Goal: Transaction & Acquisition: Book appointment/travel/reservation

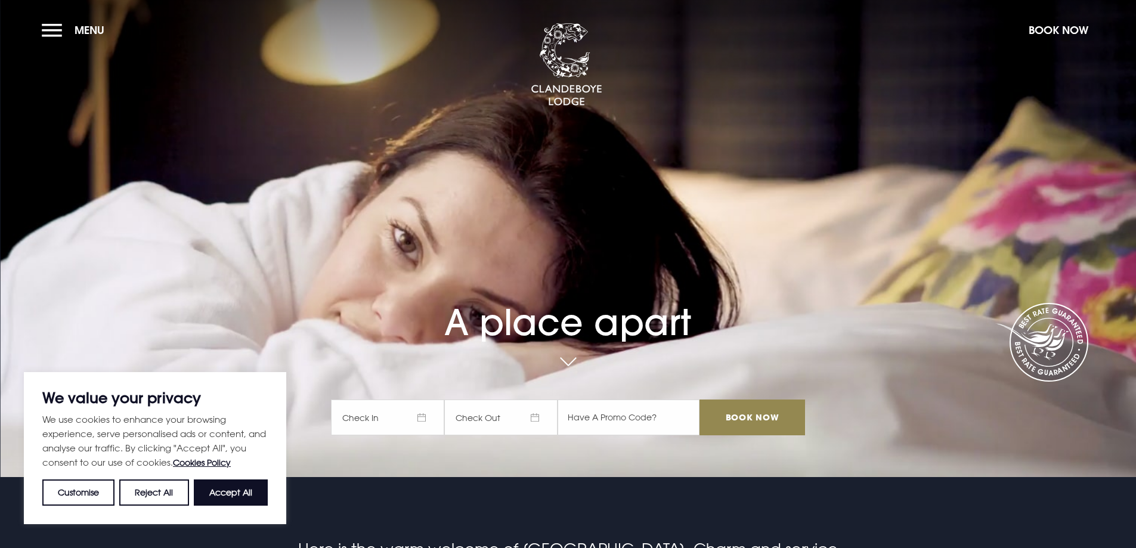
drag, startPoint x: 410, startPoint y: 358, endPoint x: 450, endPoint y: 368, distance: 41.8
click at [413, 385] on div "A place apart Check In Check Out Mon Tue Wed Thur Fri Sat Sun Mon Tue Wed Thur …" at bounding box center [568, 306] width 488 height 281
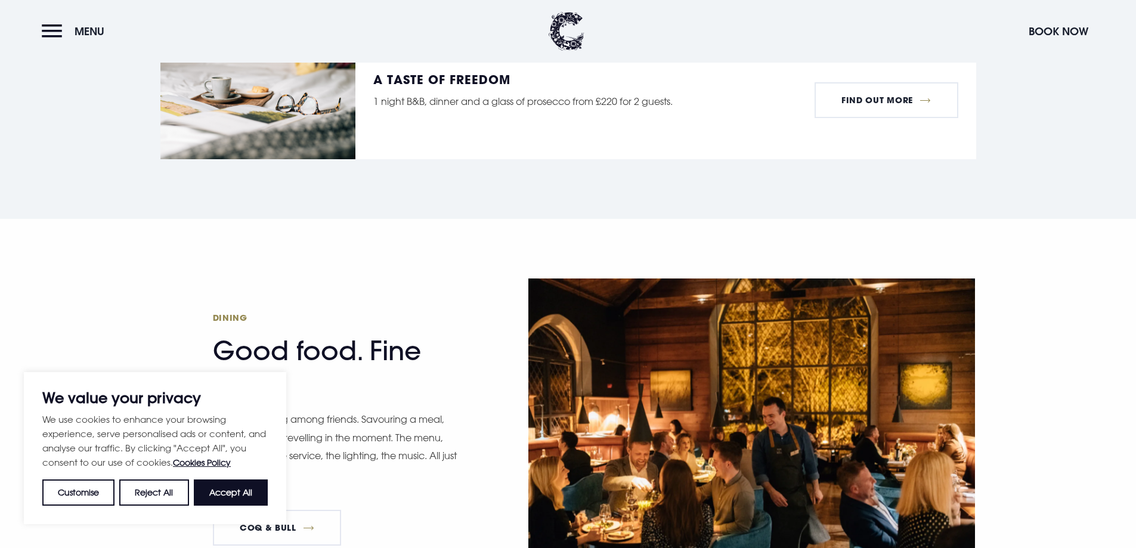
scroll to position [1491, 0]
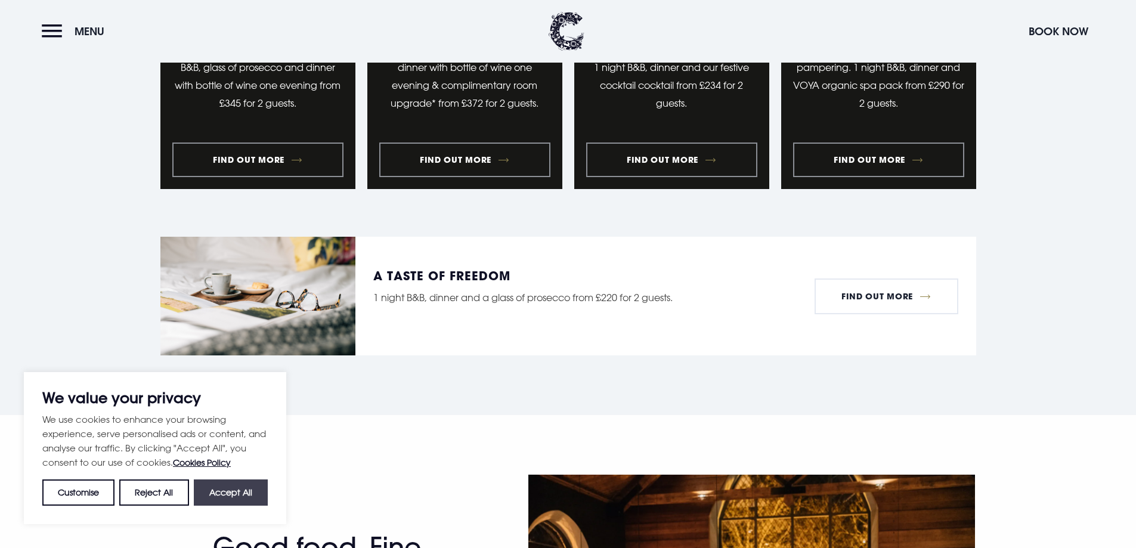
click at [232, 497] on button "Accept All" at bounding box center [231, 493] width 74 height 26
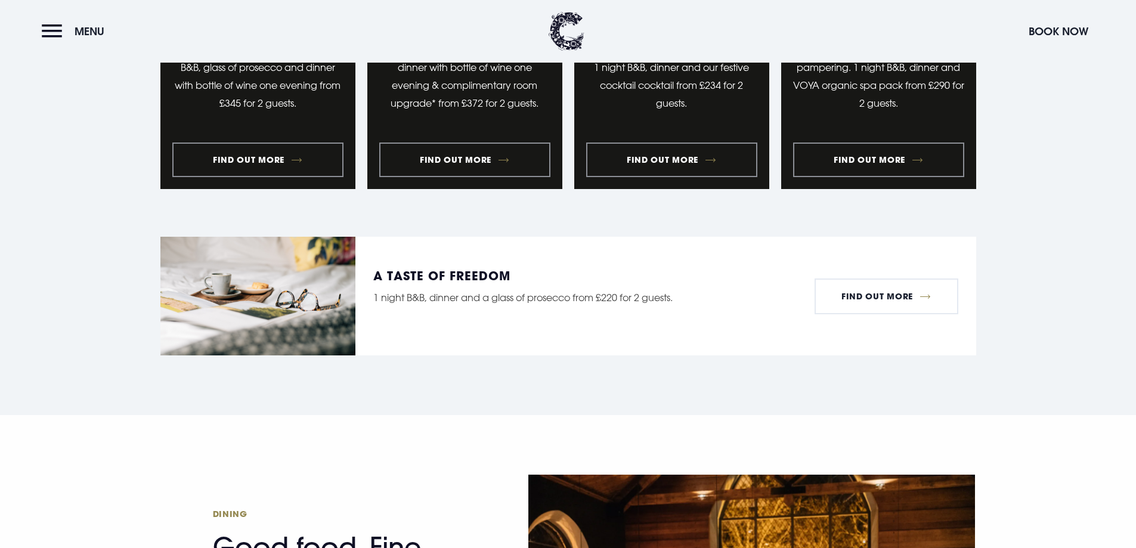
checkbox input "true"
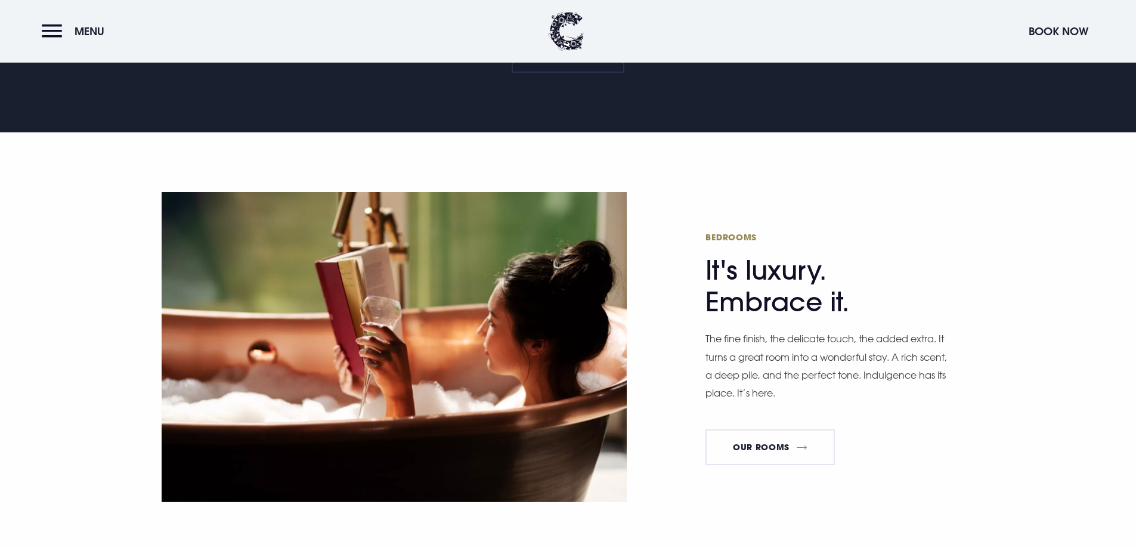
scroll to position [597, 0]
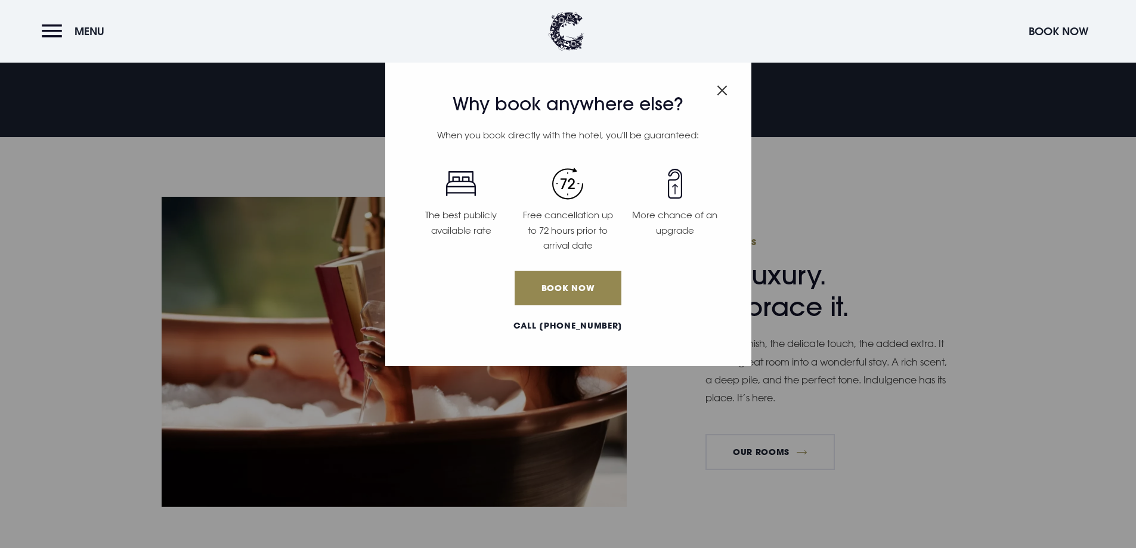
click at [727, 91] on img "Close modal" at bounding box center [722, 90] width 11 height 10
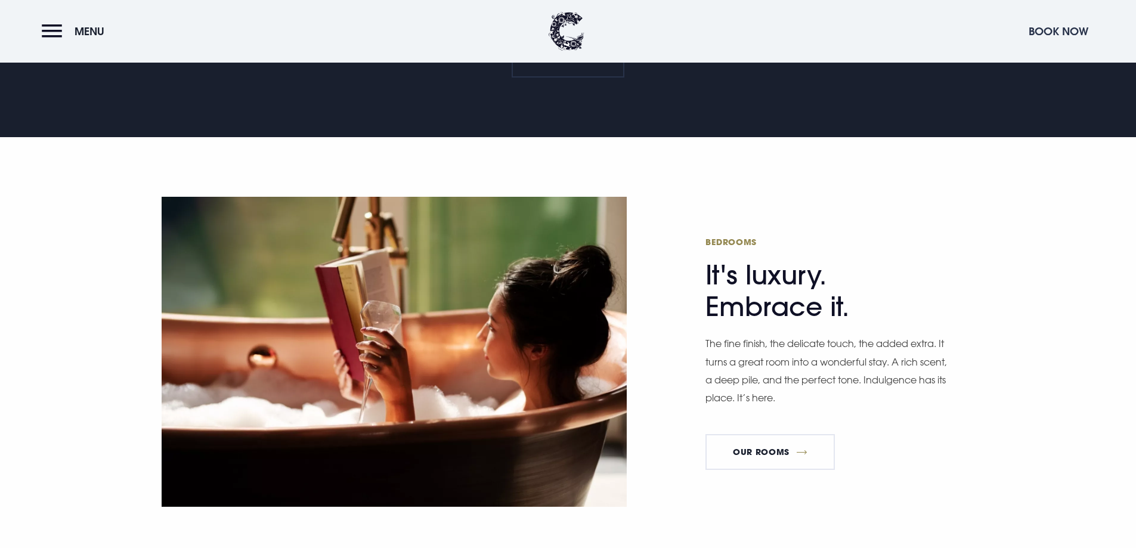
click at [1048, 35] on button "Book Now" at bounding box center [1059, 31] width 72 height 26
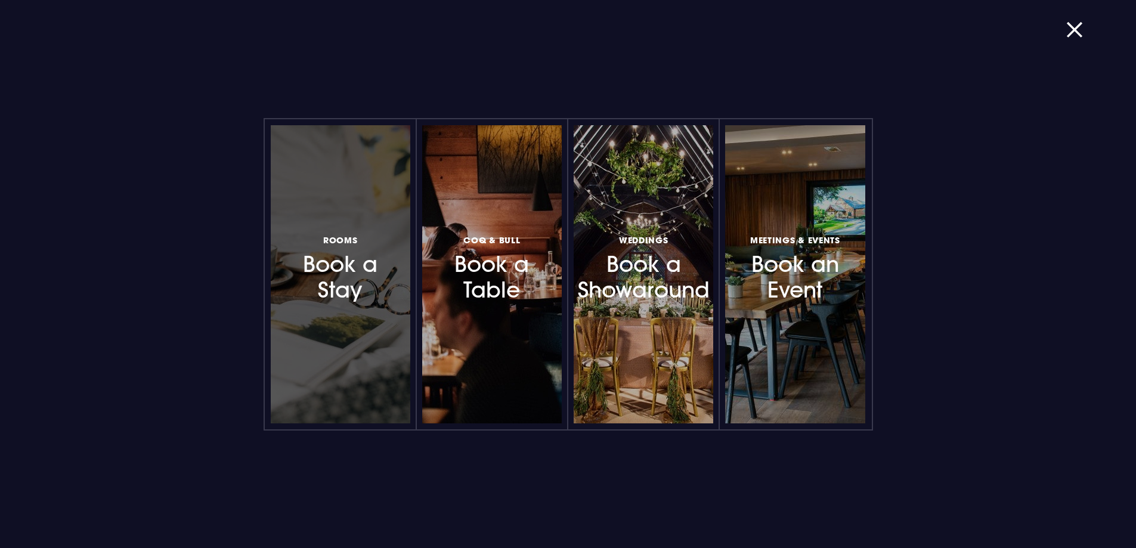
click at [381, 183] on div at bounding box center [341, 274] width 140 height 298
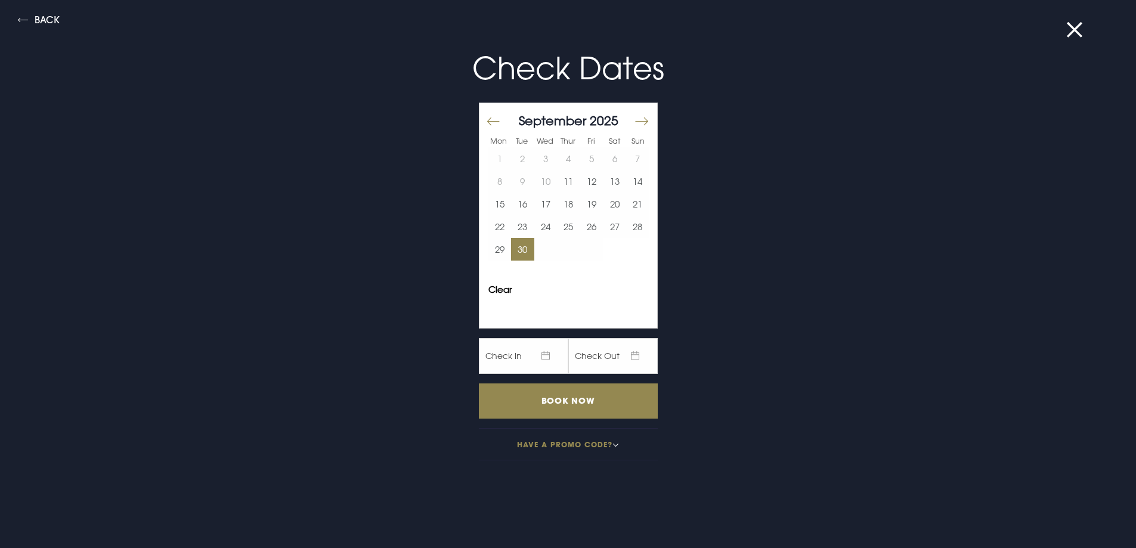
click at [511, 250] on button "30" at bounding box center [522, 249] width 23 height 23
drag, startPoint x: 551, startPoint y: 400, endPoint x: 535, endPoint y: 390, distance: 18.2
click at [538, 394] on input "Book Now" at bounding box center [568, 401] width 179 height 35
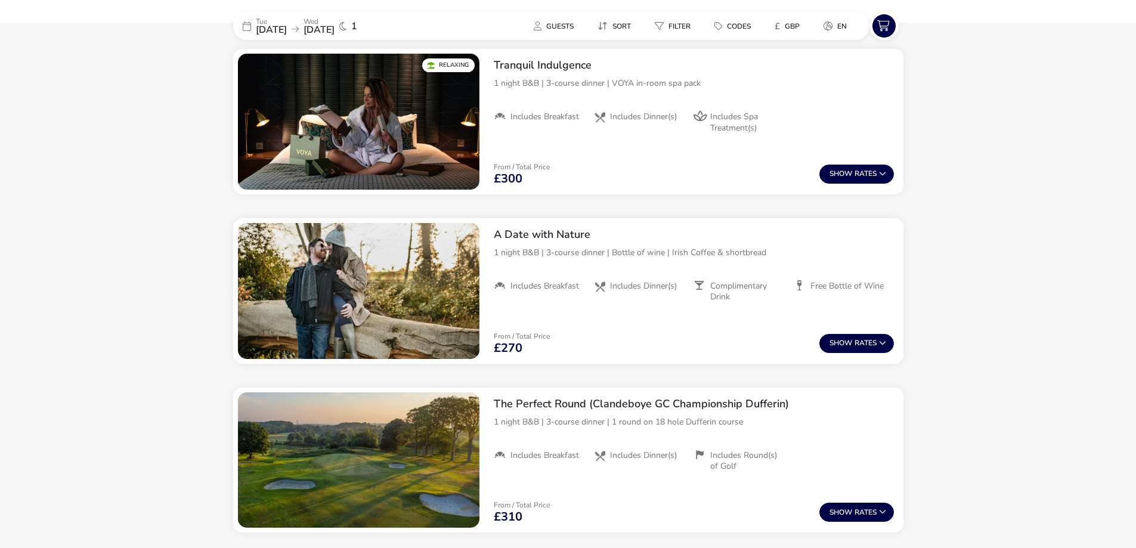
scroll to position [866, 0]
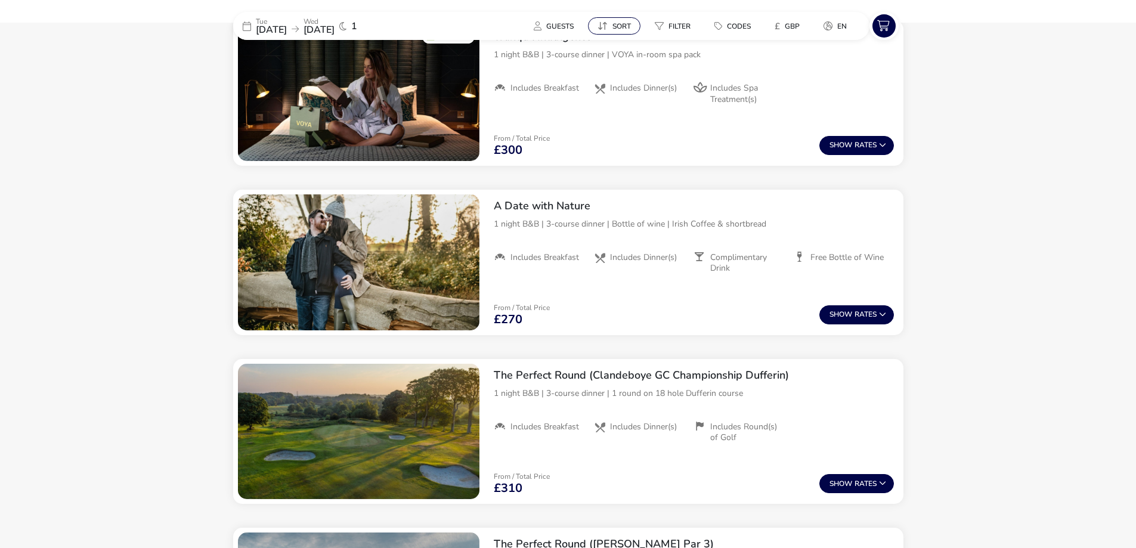
click at [608, 24] on button "Sort" at bounding box center [614, 25] width 52 height 17
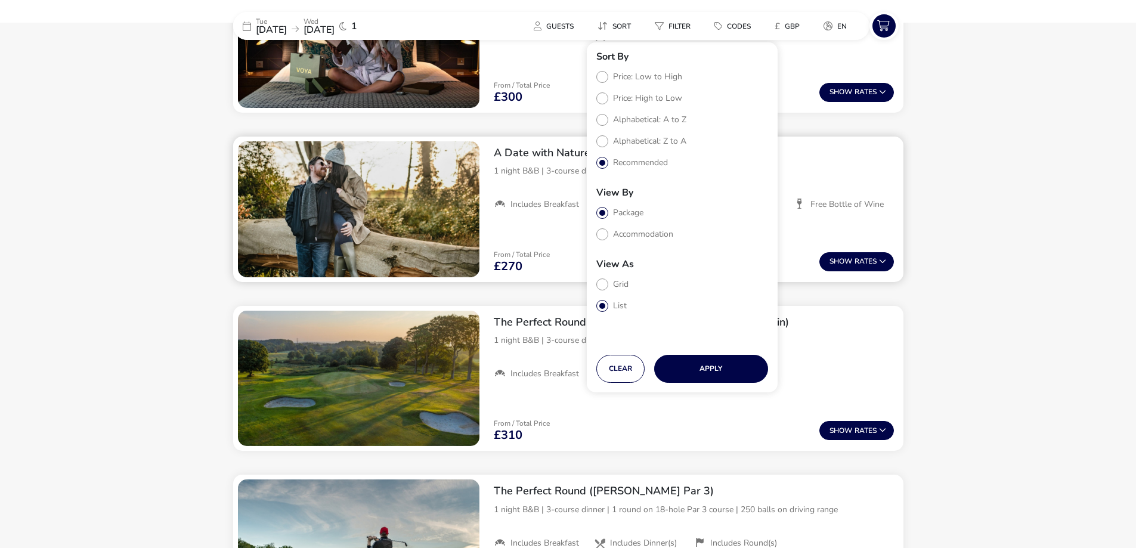
scroll to position [1045, 0]
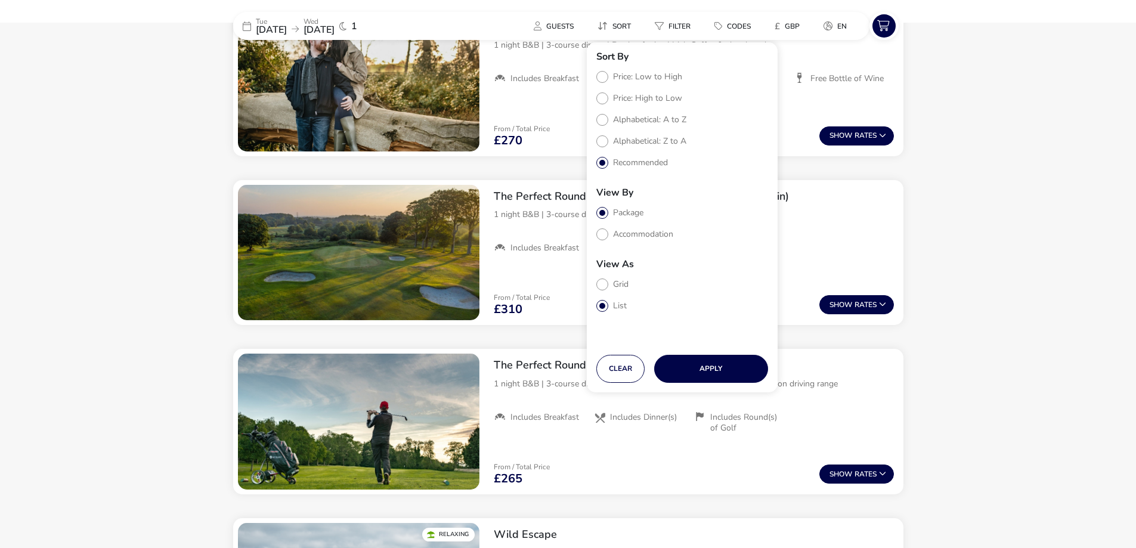
click at [1024, 311] on naf-accommodations-shell "Tue 30 Sep 2025 Wed 01 Oct 2025 1 Guests Sort Filter Codes £ GBP en Sort By Pri…" at bounding box center [568, 60] width 1136 height 2041
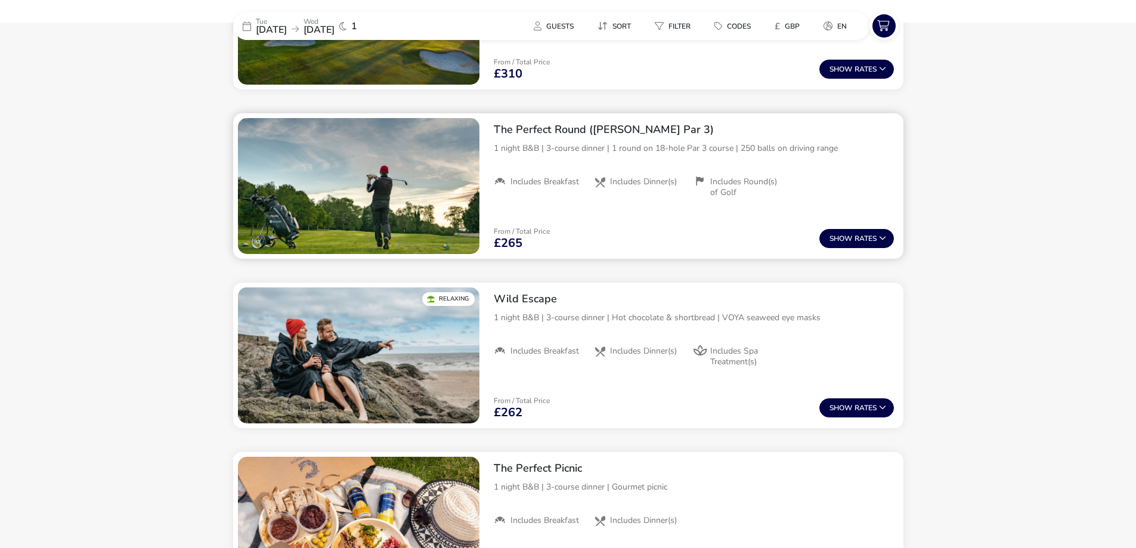
scroll to position [1279, 0]
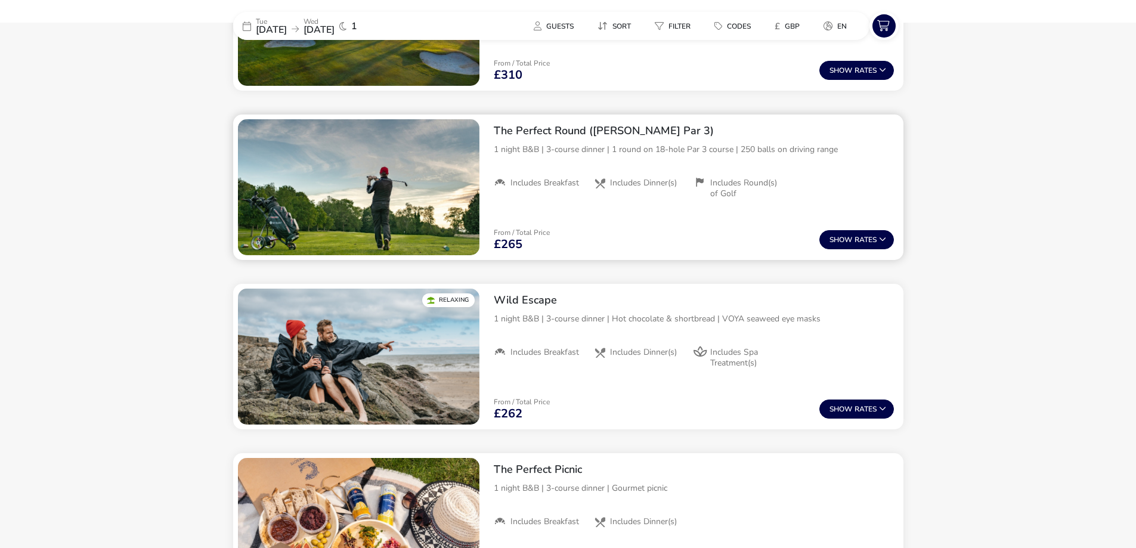
click at [422, 191] on img "1 / 1" at bounding box center [359, 187] width 242 height 136
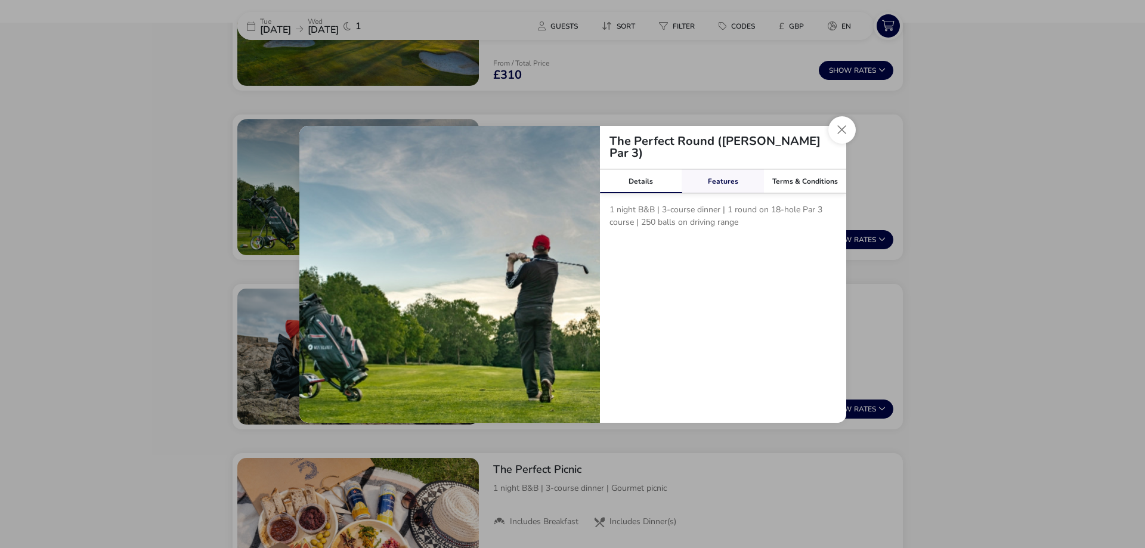
click at [720, 174] on link "Features" at bounding box center [723, 181] width 82 height 24
click at [793, 177] on link "Terms & Conditions" at bounding box center [805, 181] width 82 height 24
click at [839, 128] on button "Close modal" at bounding box center [842, 129] width 27 height 27
